Goal: Information Seeking & Learning: Learn about a topic

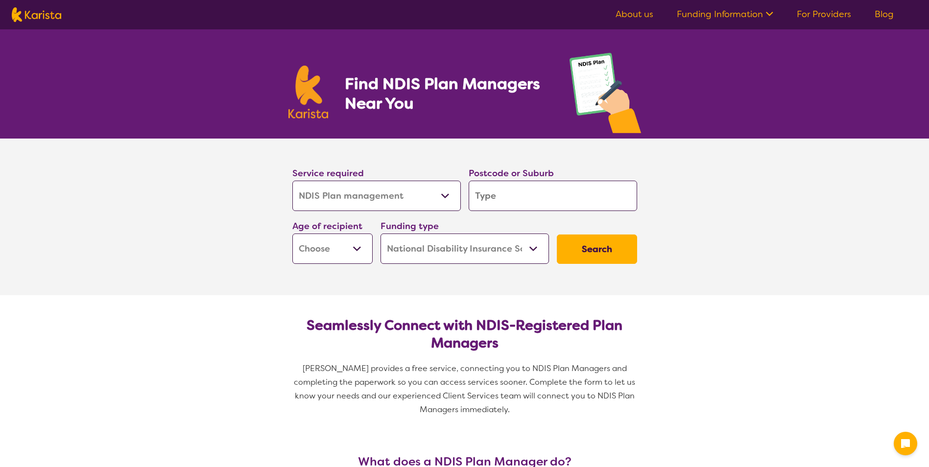
select select "NDIS Plan management"
select select "NDIS"
select select "NDIS Plan management"
select select "NDIS"
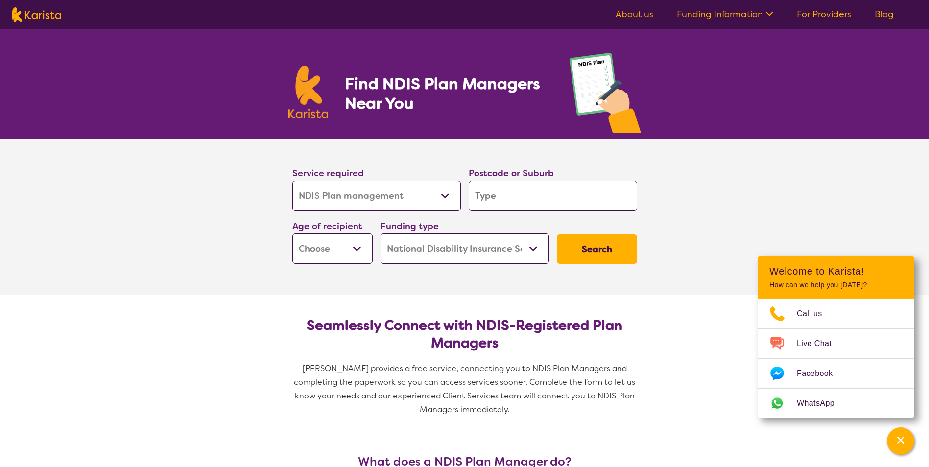
click at [638, 11] on link "About us" at bounding box center [635, 14] width 38 height 12
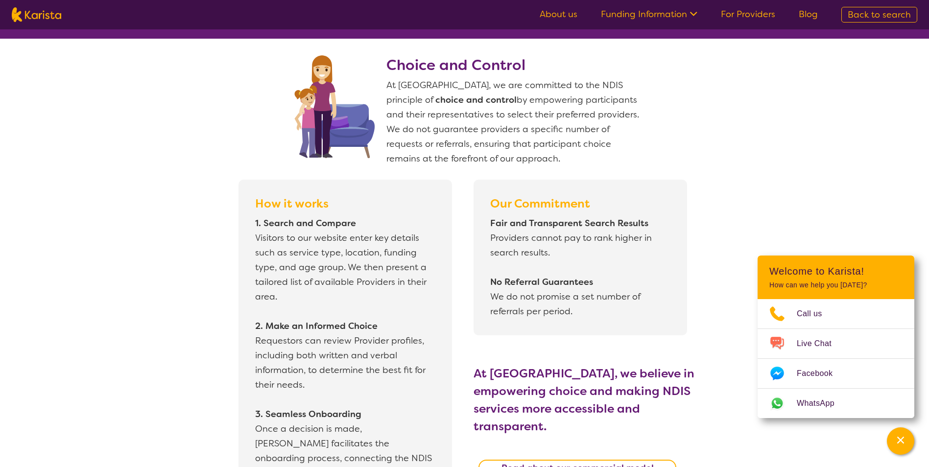
scroll to position [552, 0]
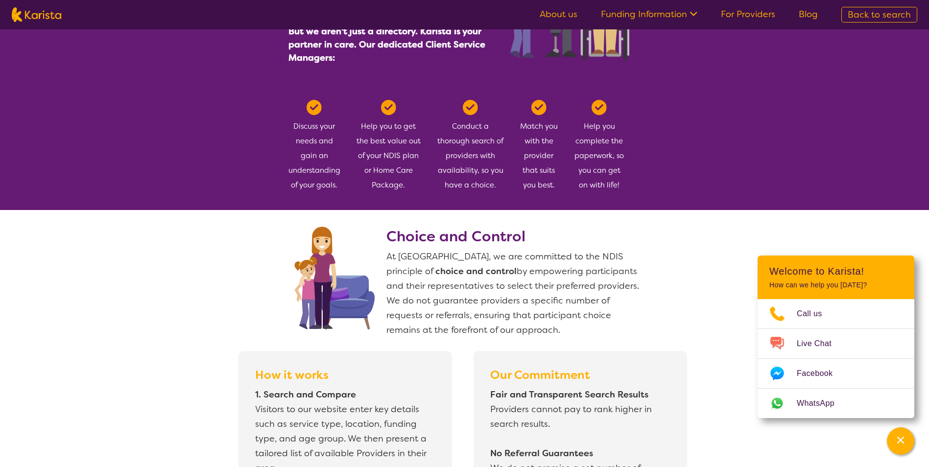
click at [468, 126] on div "Conduct a thorough search of providers with availability, so you have a choice." at bounding box center [470, 146] width 67 height 93
